Goal: Information Seeking & Learning: Learn about a topic

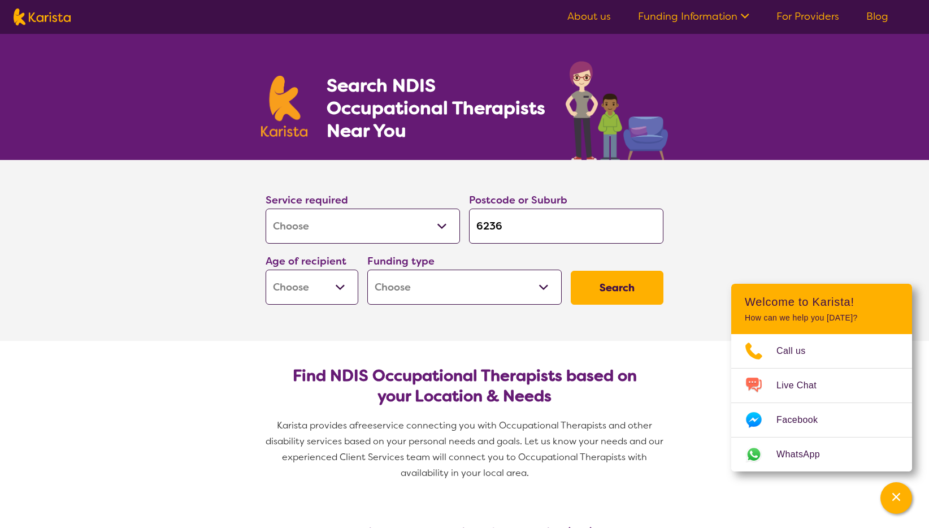
select select "[MEDICAL_DATA]"
click at [337, 289] on select "Early Childhood - 0 to 9 Child - 10 to 11 Adolescent - 12 to 17 Adult - 18 to 6…" at bounding box center [312, 287] width 93 height 35
select select "AD"
click at [266, 270] on select "Early Childhood - 0 to 9 Child - 10 to 11 Adolescent - 12 to 17 Adult - 18 to 6…" at bounding box center [312, 287] width 93 height 35
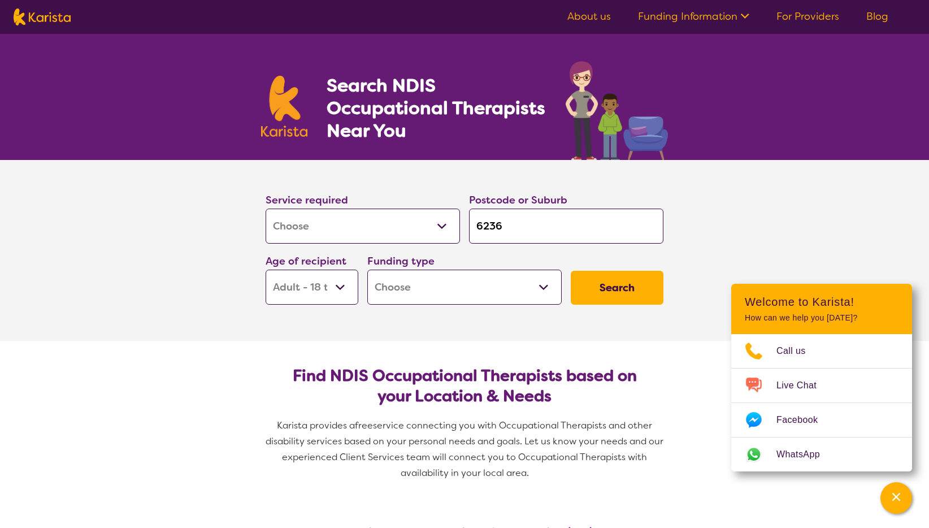
select select "AD"
click at [517, 288] on select "Home Care Package (HCP) National Disability Insurance Scheme (NDIS) I don't know" at bounding box center [464, 287] width 194 height 35
select select "i-don-t-know"
click at [367, 270] on select "Home Care Package (HCP) National Disability Insurance Scheme (NDIS) I don't know" at bounding box center [464, 287] width 194 height 35
select select "i-don-t-know"
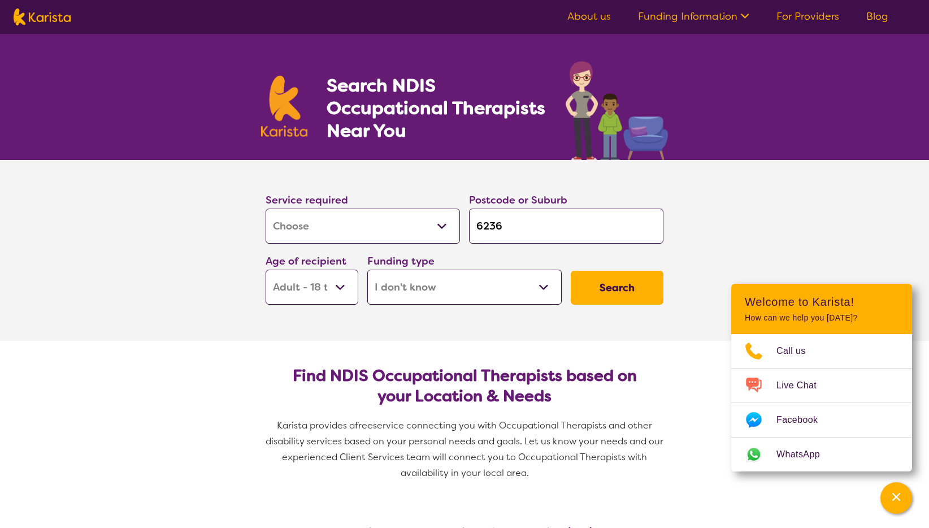
click at [639, 282] on button "Search" at bounding box center [617, 288] width 93 height 34
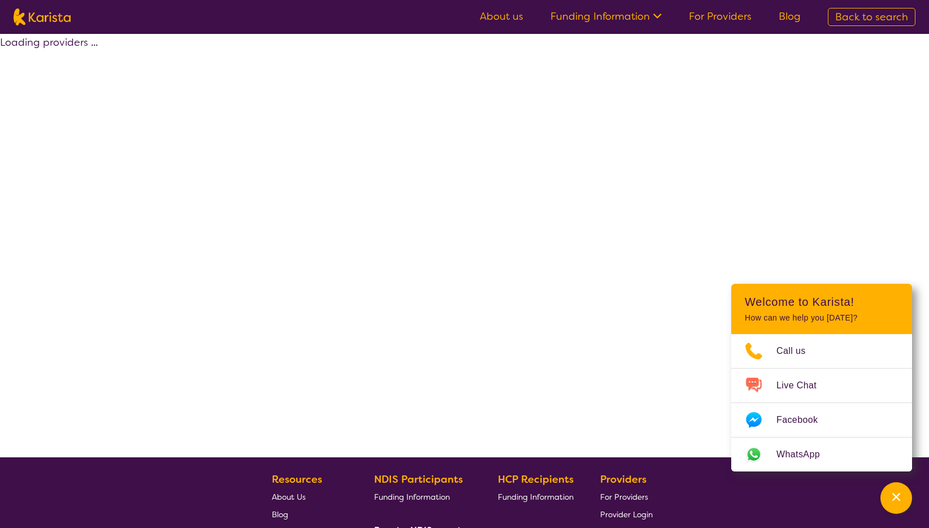
select select "[MEDICAL_DATA]"
select select "AD"
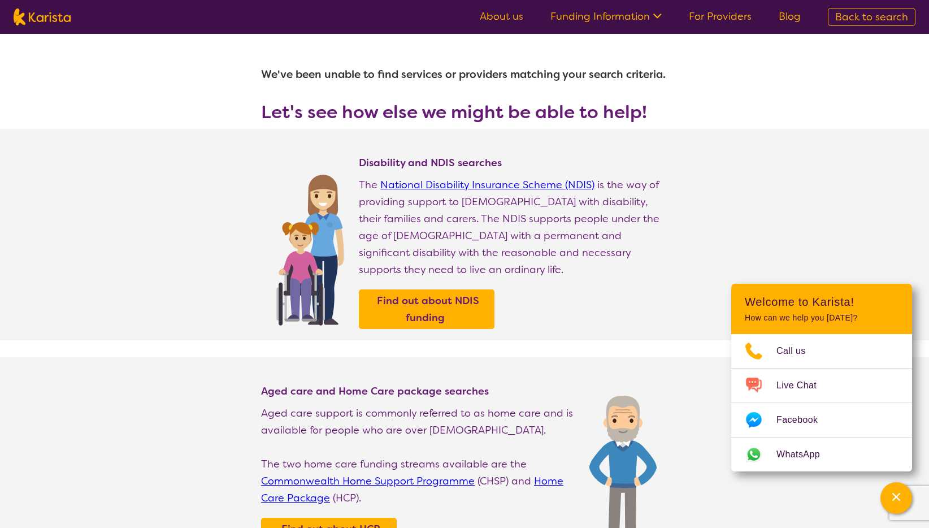
select select "[MEDICAL_DATA]"
select select "AD"
select select "i-don-t-know"
select select "[MEDICAL_DATA]"
select select "AD"
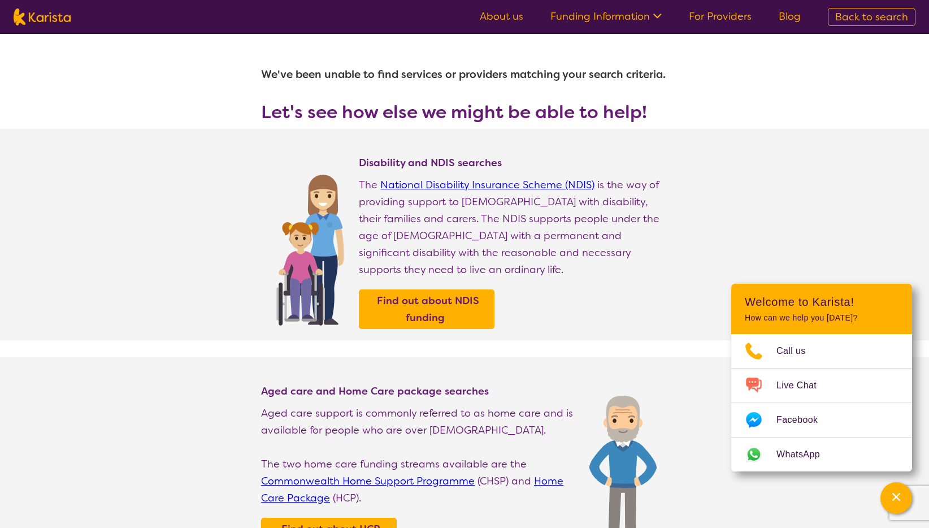
select select "i-don-t-know"
